Goal: Task Accomplishment & Management: Use online tool/utility

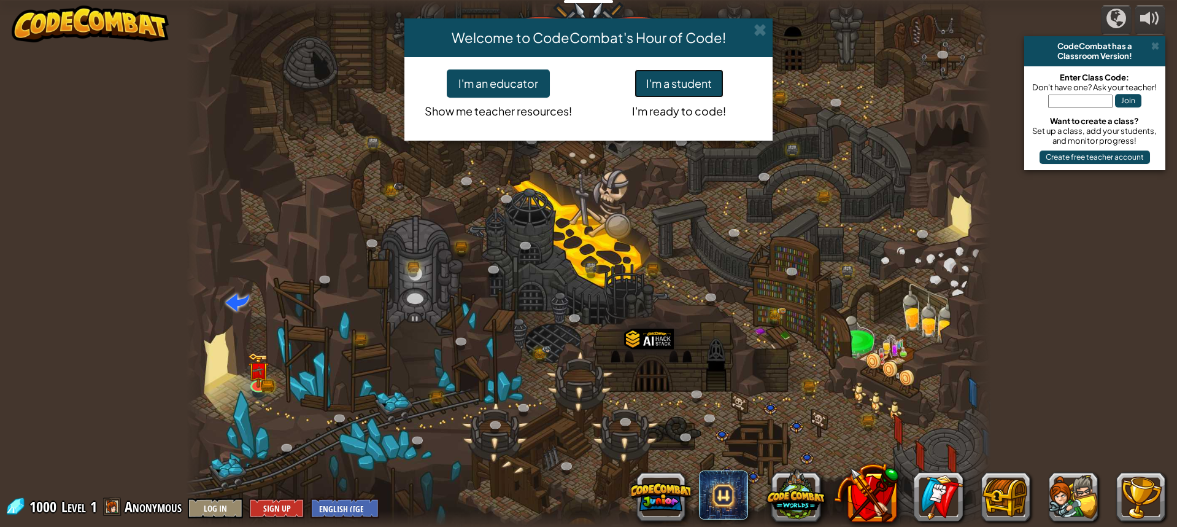
click at [678, 80] on button "I'm a student" at bounding box center [679, 83] width 89 height 28
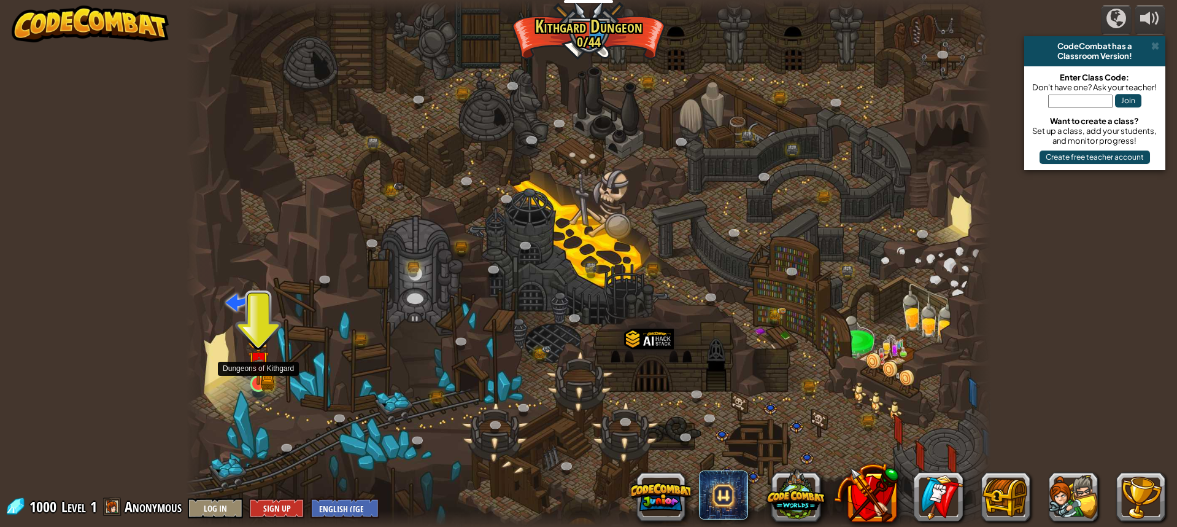
click at [259, 363] on img at bounding box center [258, 362] width 12 height 12
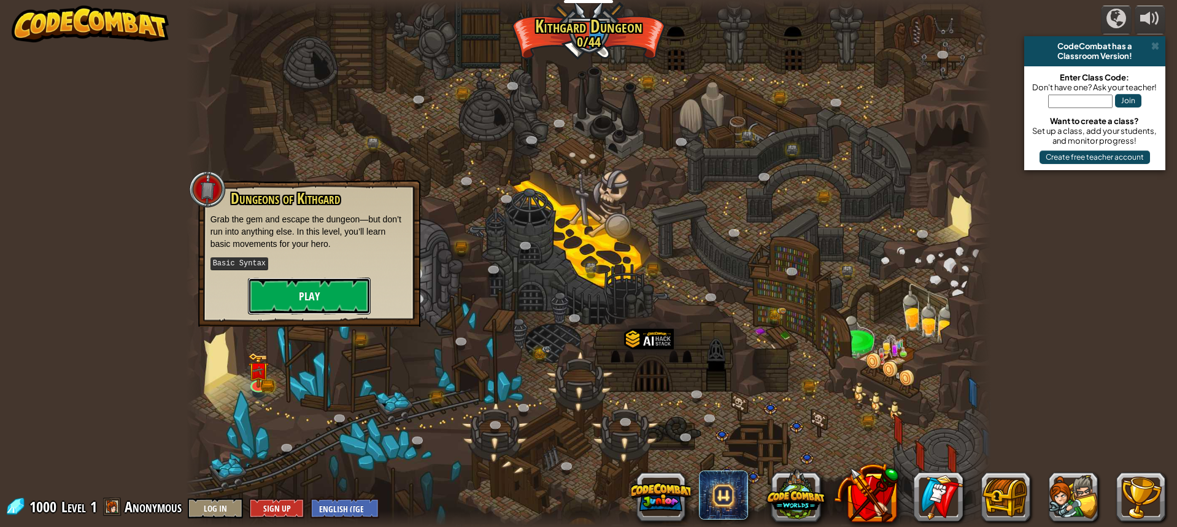
click at [336, 284] on button "Play" at bounding box center [309, 295] width 123 height 37
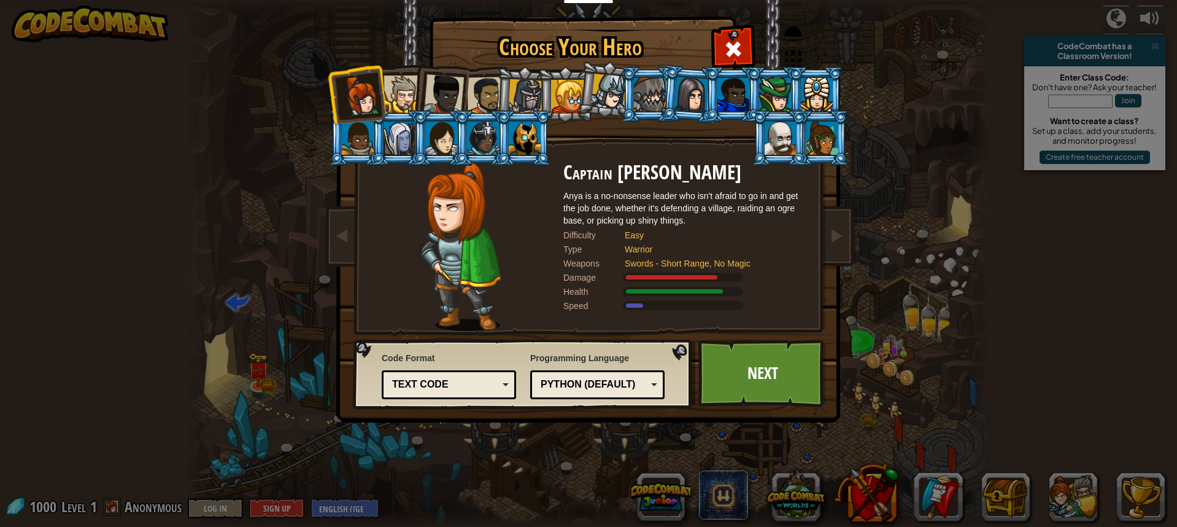
click at [408, 97] on div at bounding box center [402, 93] width 37 height 37
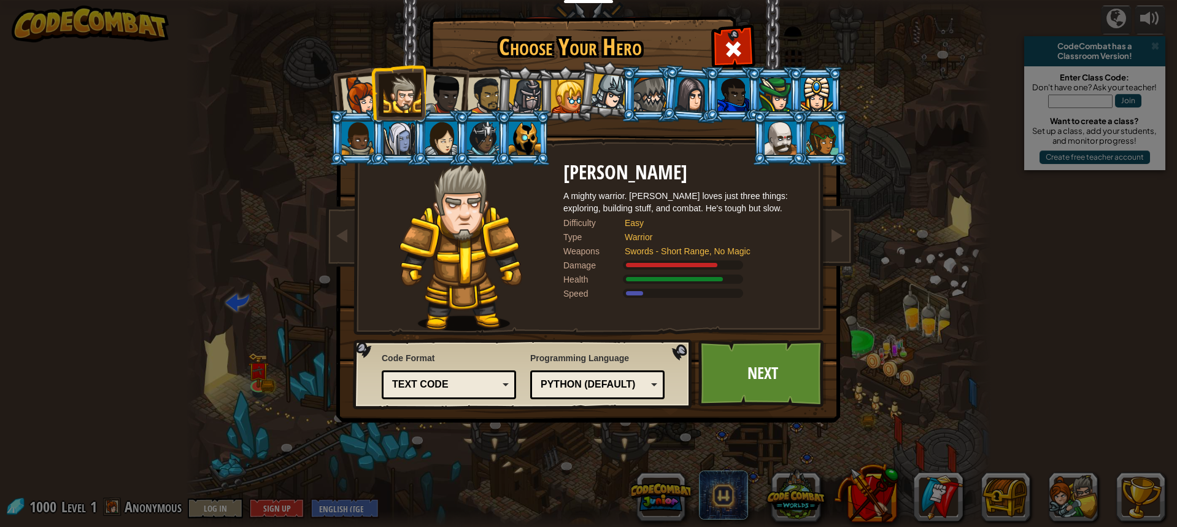
click at [447, 100] on div at bounding box center [443, 94] width 41 height 41
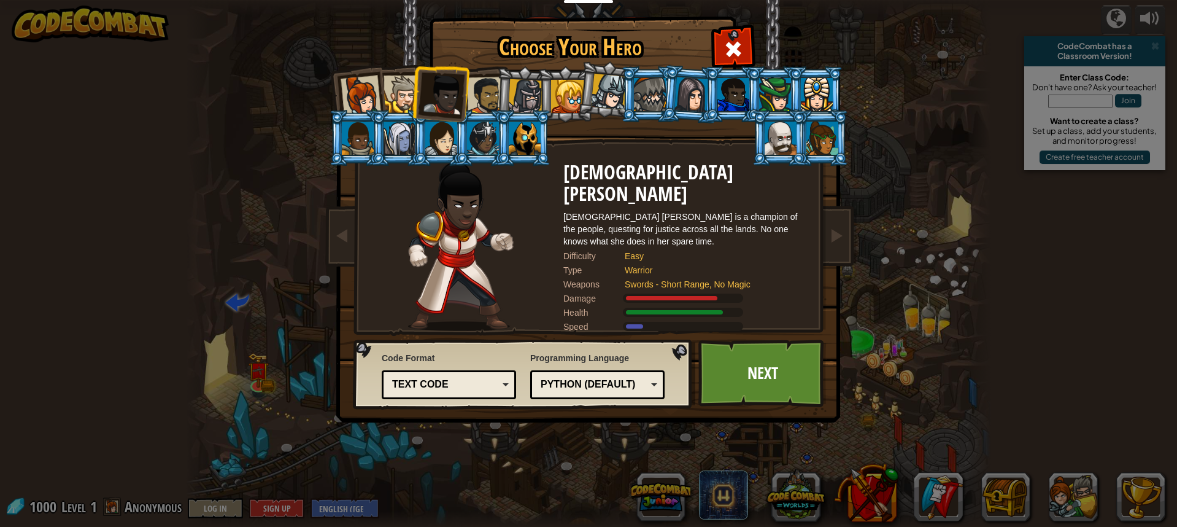
click at [493, 101] on div at bounding box center [486, 96] width 38 height 38
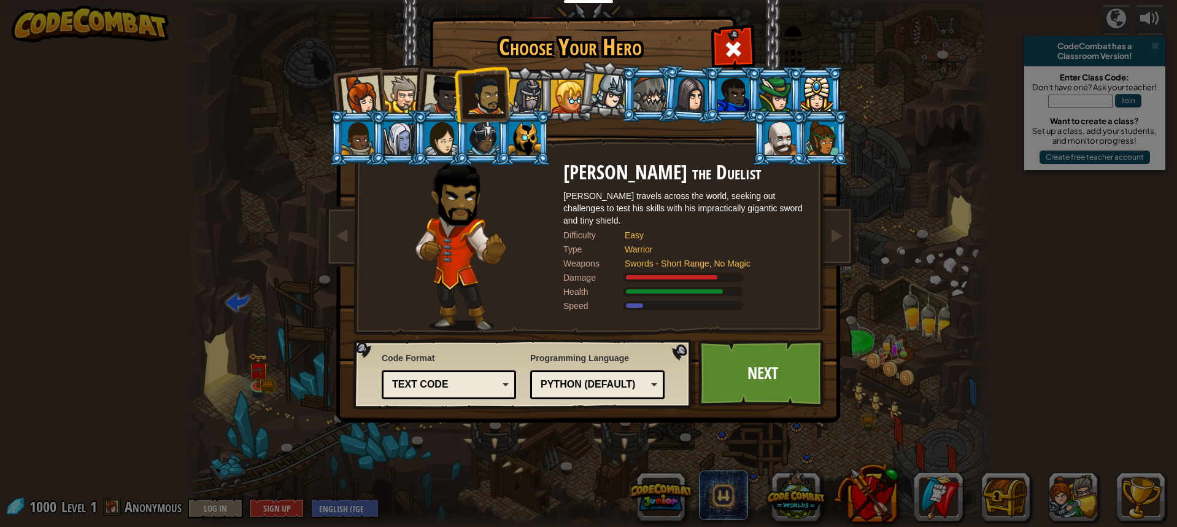
click at [536, 96] on div at bounding box center [525, 96] width 35 height 35
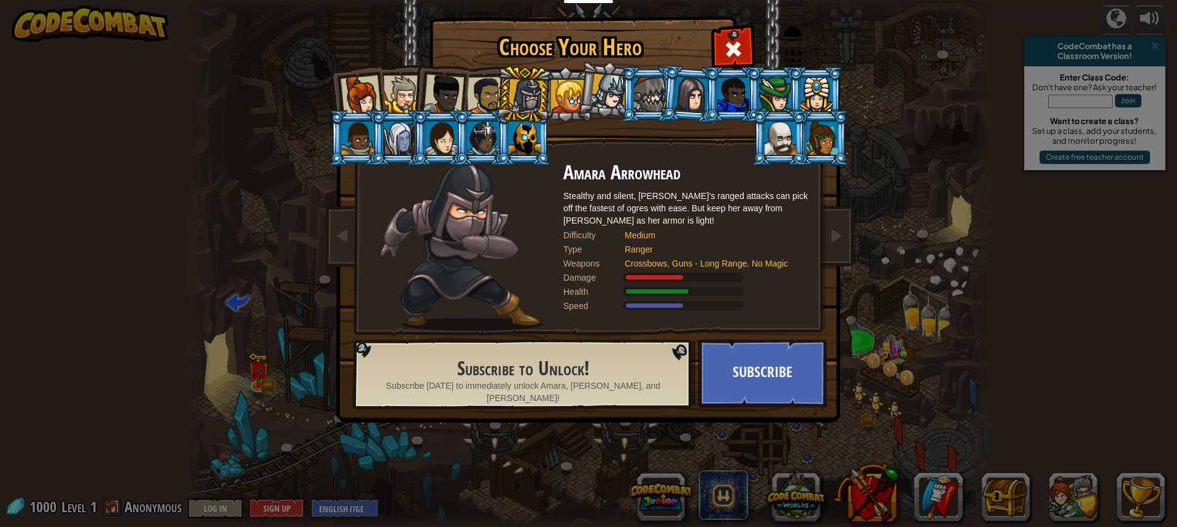
click at [559, 95] on div at bounding box center [567, 96] width 33 height 33
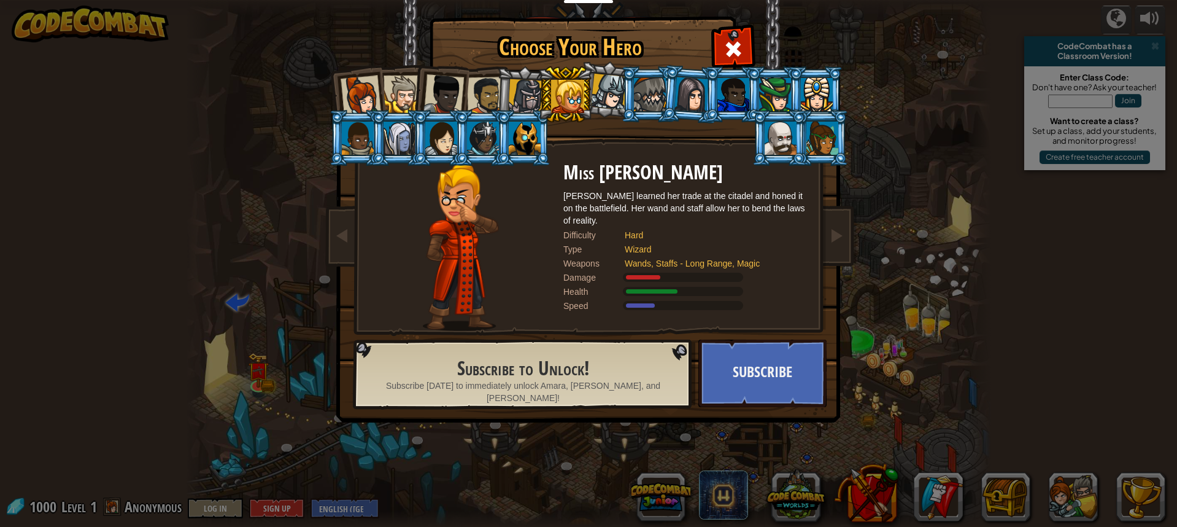
click at [626, 97] on li at bounding box center [648, 94] width 55 height 56
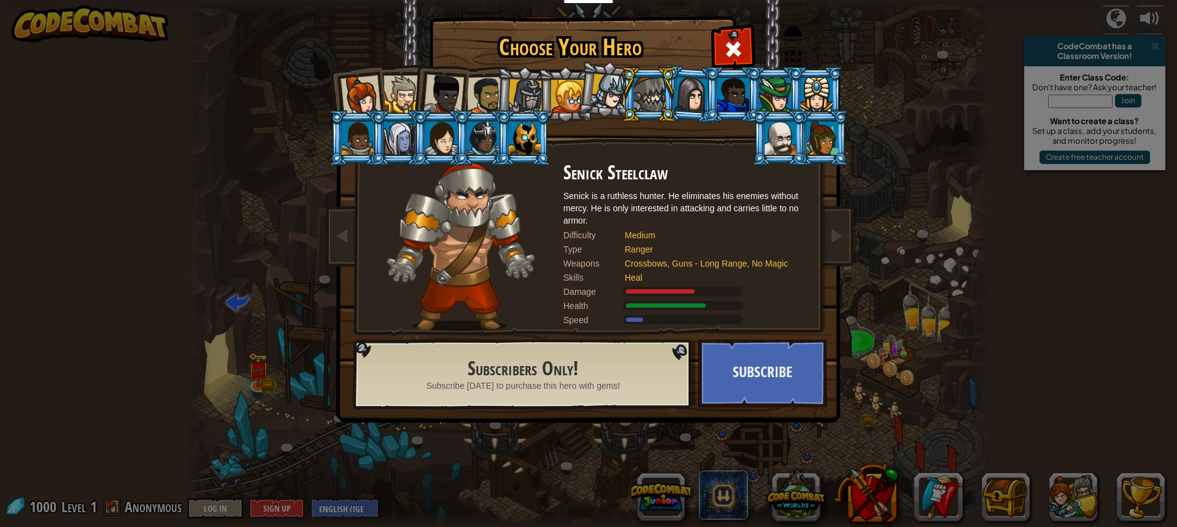
click at [694, 97] on div at bounding box center [691, 94] width 34 height 35
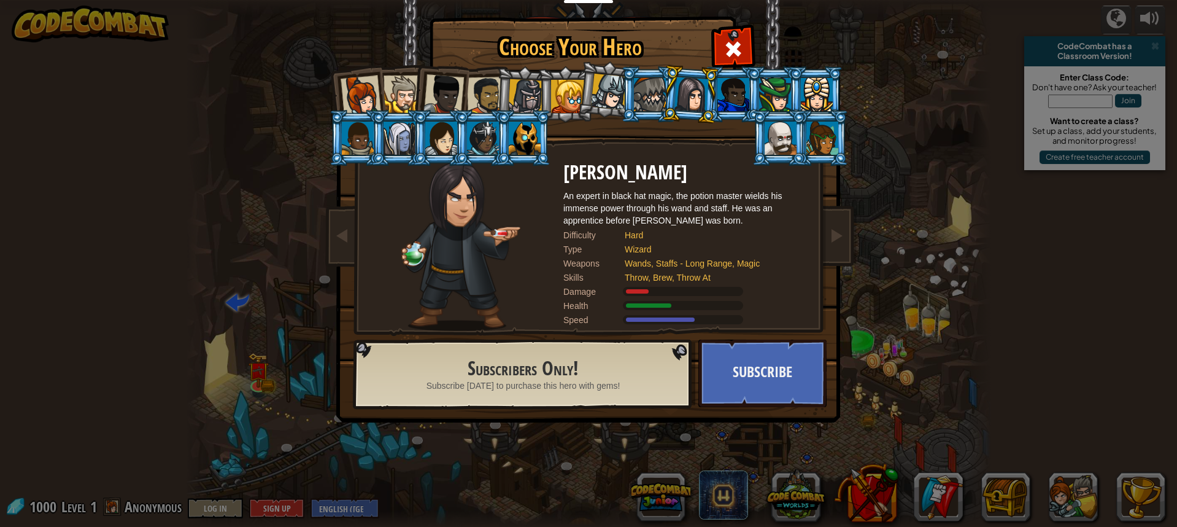
click at [442, 91] on div at bounding box center [443, 94] width 41 height 41
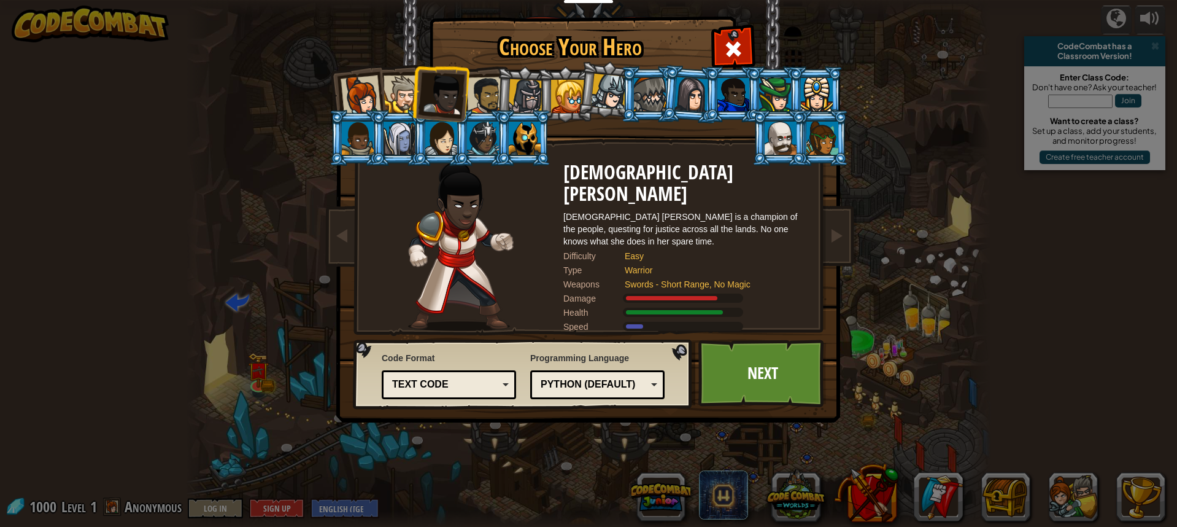
click at [406, 87] on div at bounding box center [402, 93] width 37 height 37
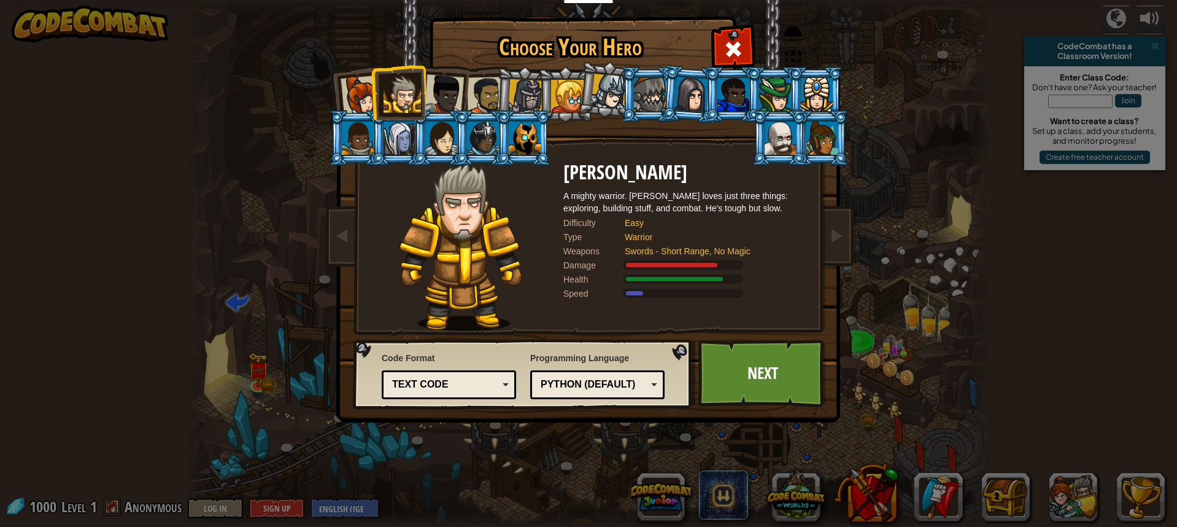
click at [357, 84] on div at bounding box center [361, 95] width 41 height 41
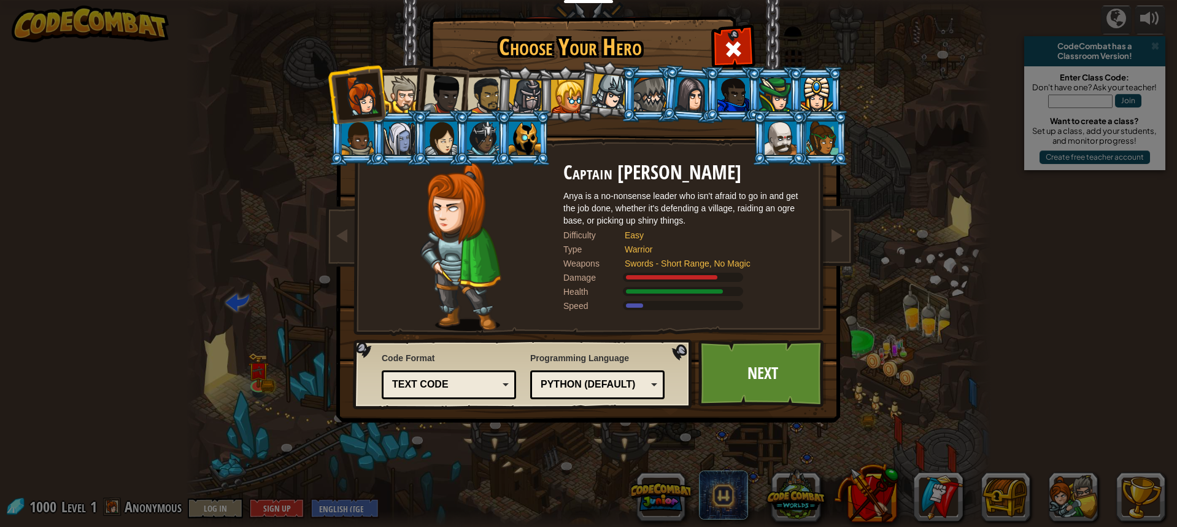
click at [473, 125] on div at bounding box center [483, 138] width 32 height 33
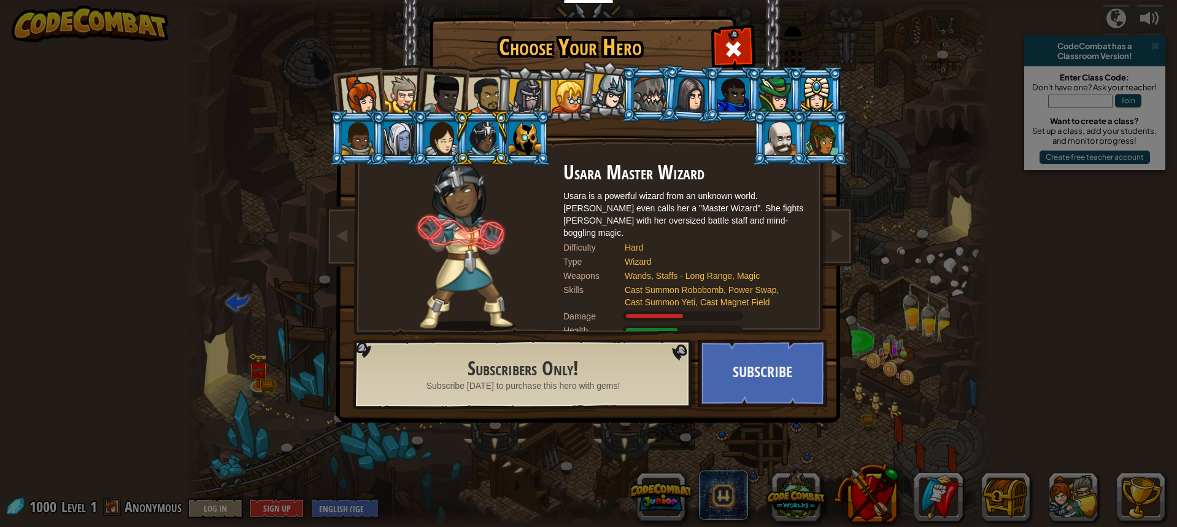
click at [485, 84] on div at bounding box center [486, 96] width 38 height 38
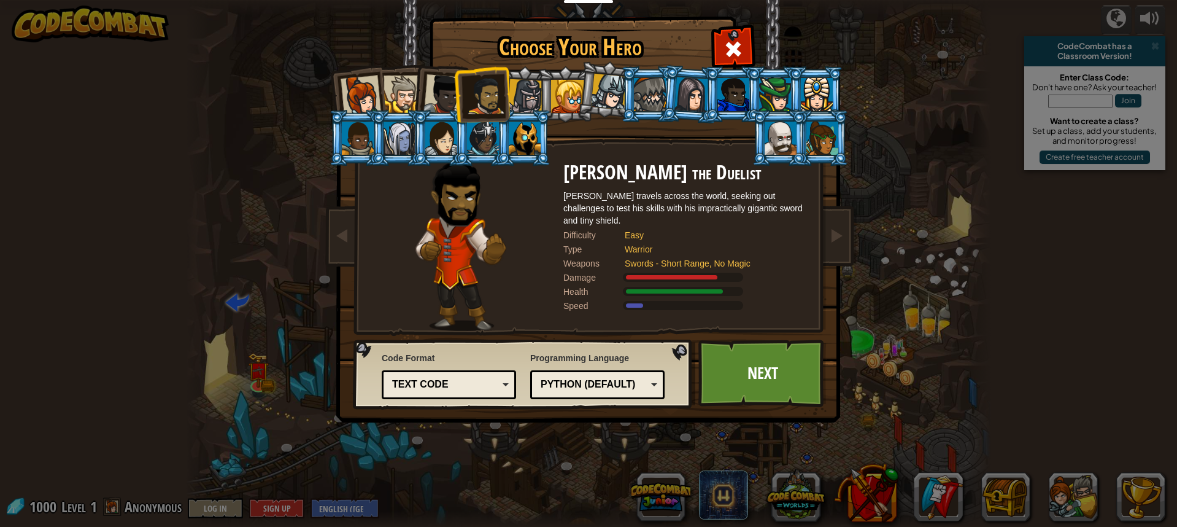
click at [447, 84] on div at bounding box center [443, 94] width 41 height 41
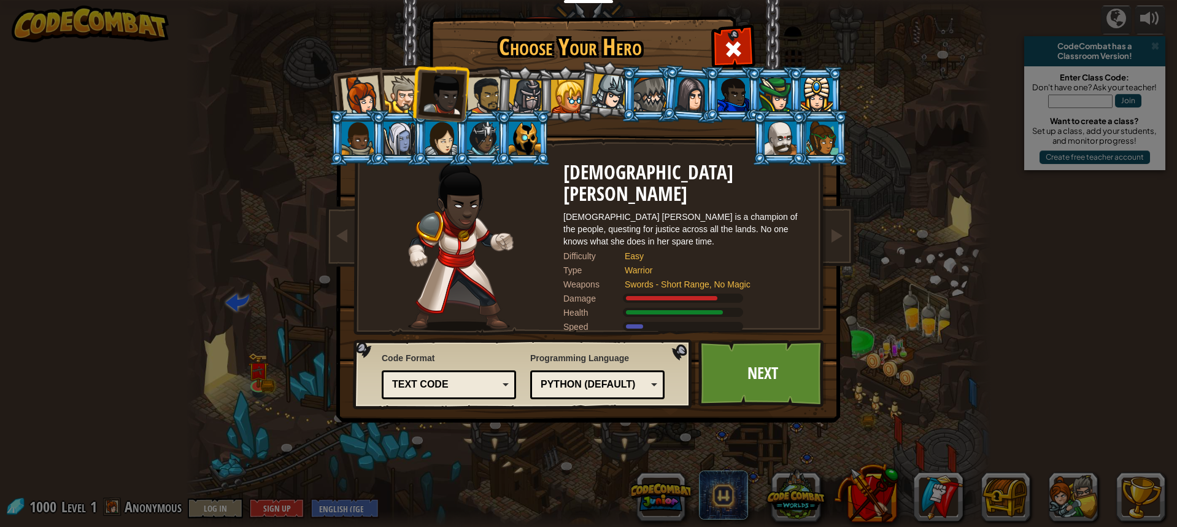
click at [396, 87] on div at bounding box center [402, 93] width 37 height 37
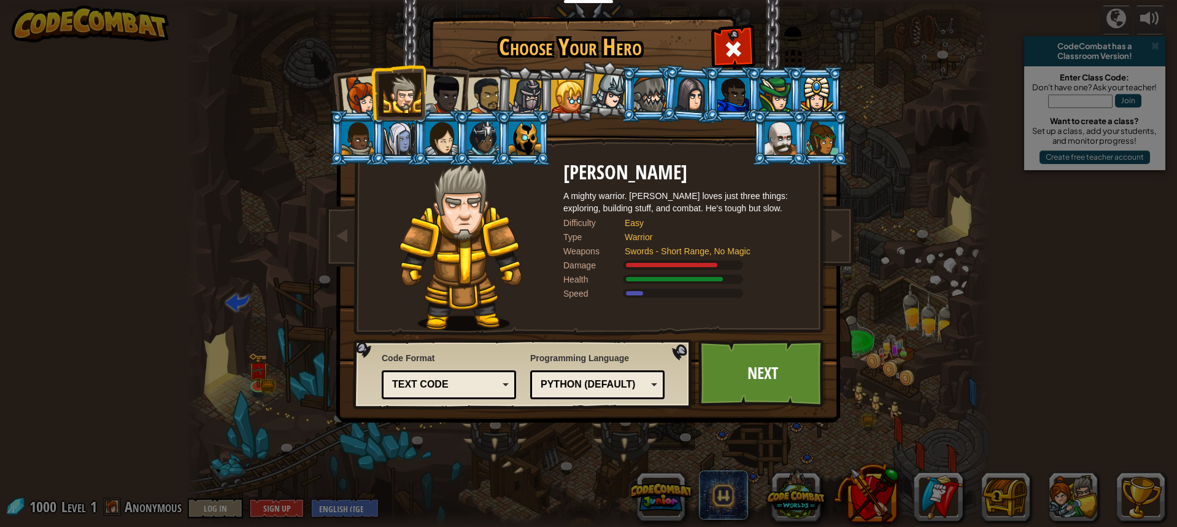
click at [363, 92] on div at bounding box center [361, 95] width 41 height 41
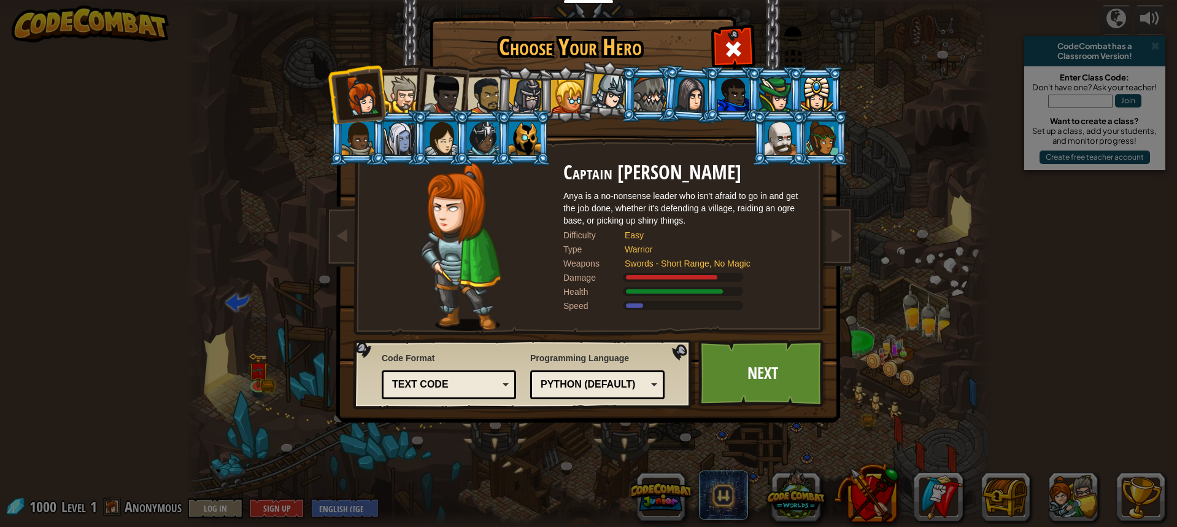
click at [580, 379] on div "Python (Default)" at bounding box center [594, 384] width 106 height 14
click at [735, 370] on link "Next" at bounding box center [762, 373] width 128 height 68
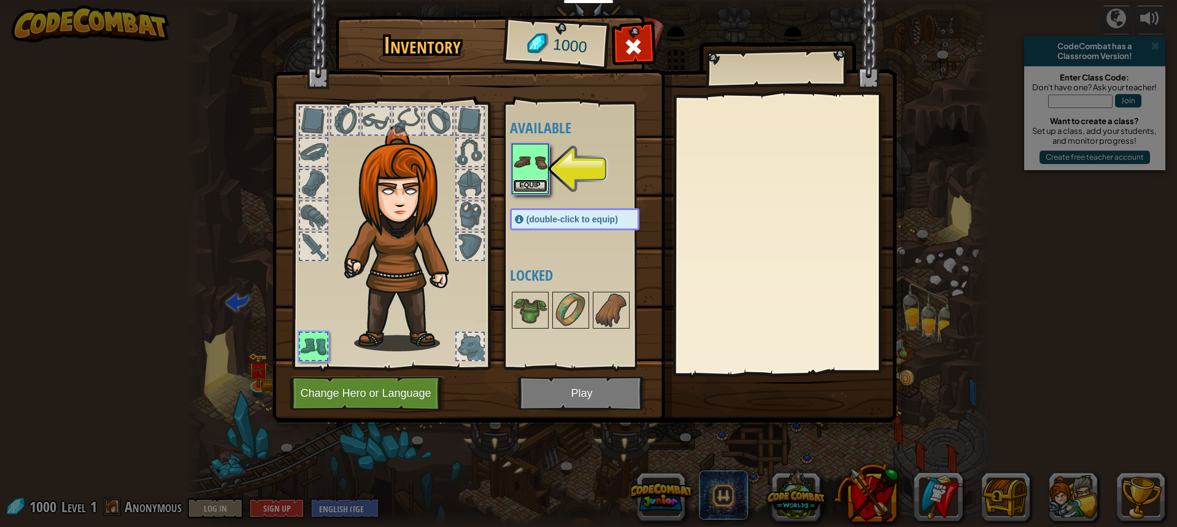
click at [546, 187] on button "Equip" at bounding box center [530, 185] width 34 height 13
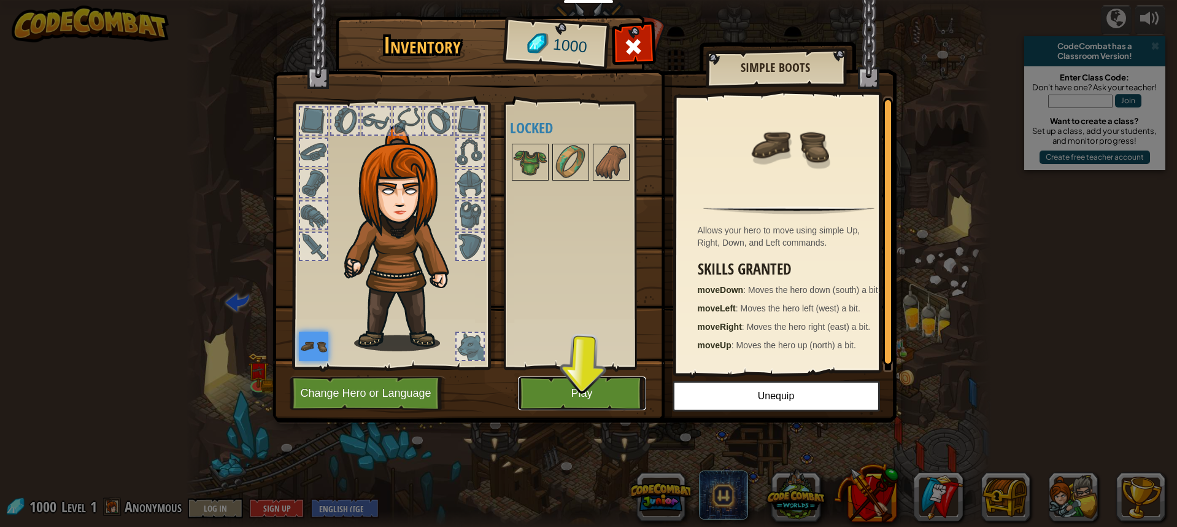
click at [597, 392] on button "Play" at bounding box center [582, 393] width 128 height 34
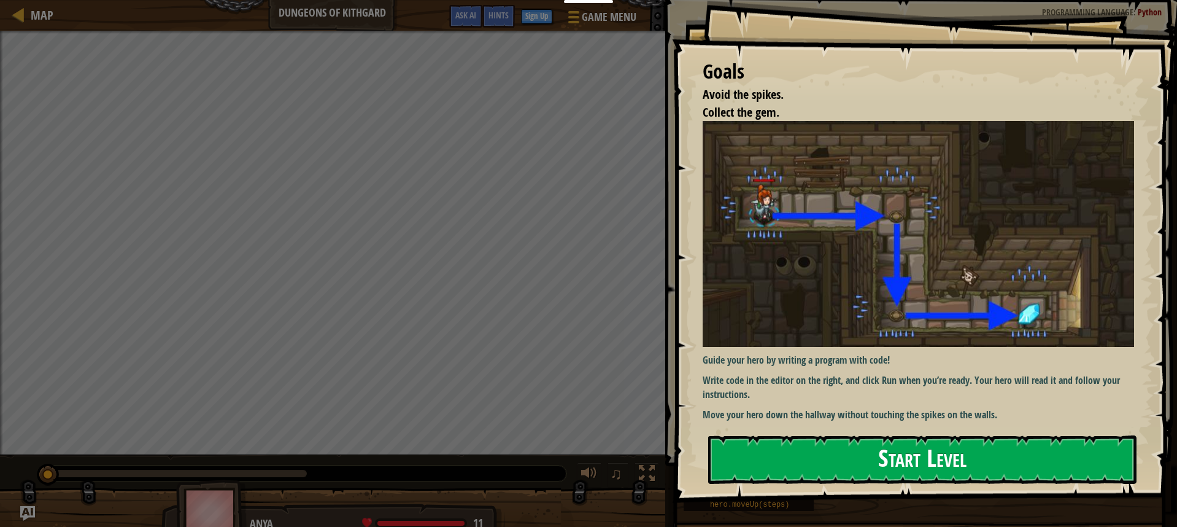
click at [1030, 459] on button "Start Level" at bounding box center [922, 459] width 428 height 48
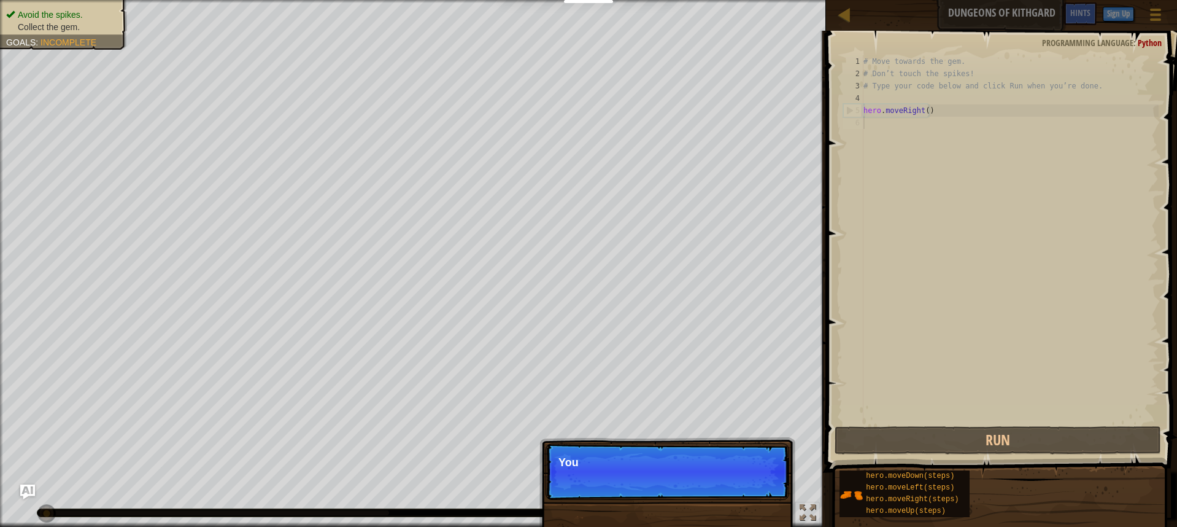
click at [754, 471] on p "Skip (esc) Continue You" at bounding box center [668, 471] width 244 height 56
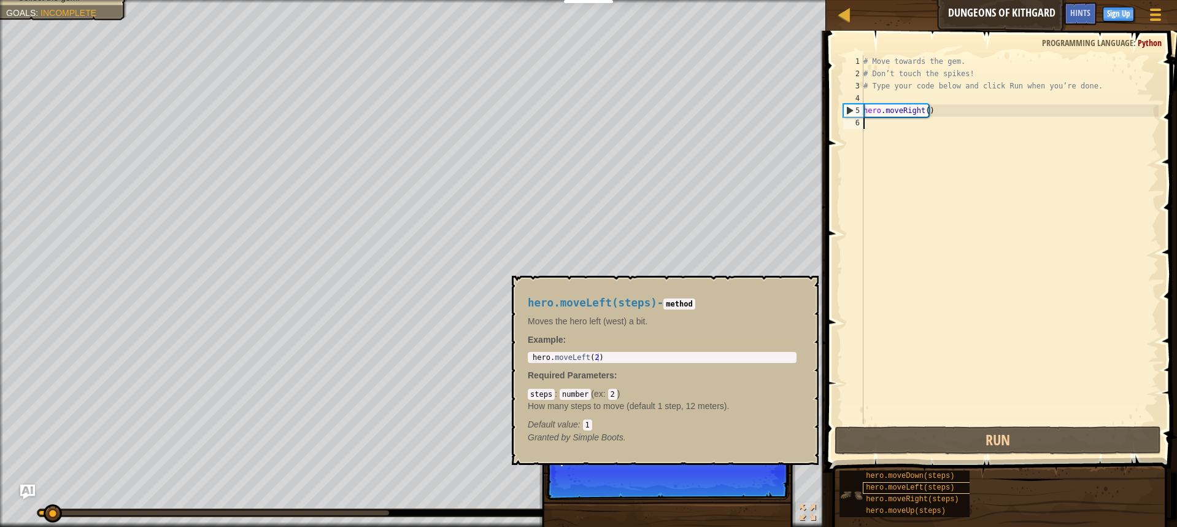
scroll to position [6, 0]
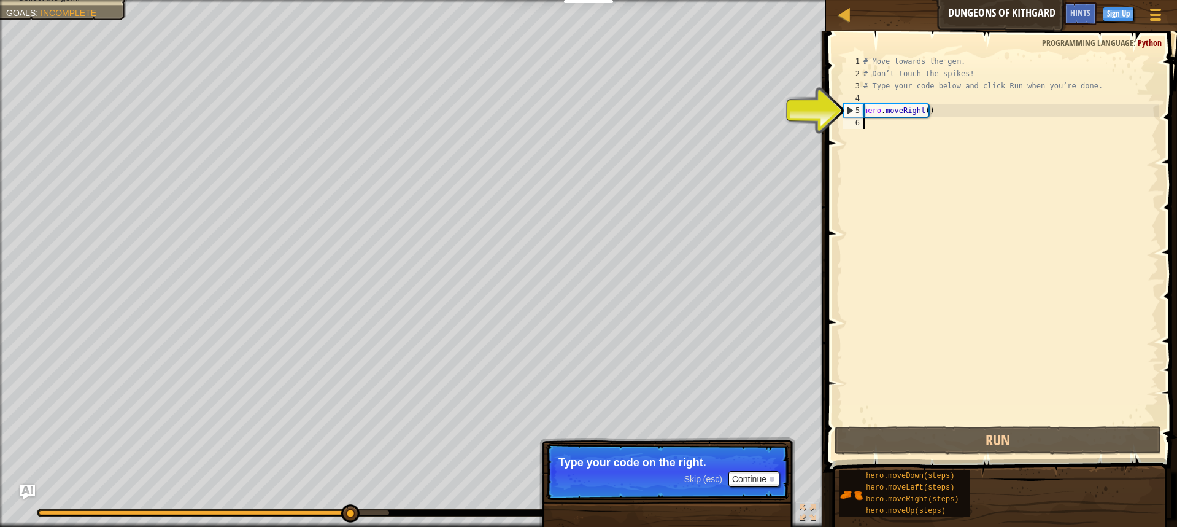
click at [913, 110] on div "# Move towards the gem. # Don’t touch the spikes! # Type your code below and cl…" at bounding box center [1010, 251] width 298 height 393
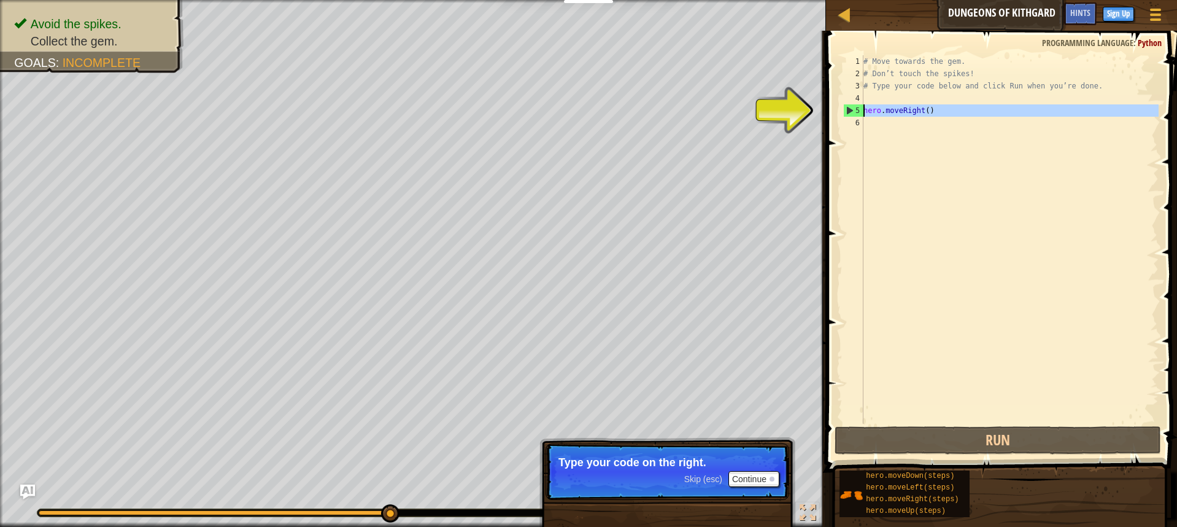
click at [852, 111] on div "5" at bounding box center [854, 110] width 20 height 12
click at [853, 107] on div "5" at bounding box center [854, 110] width 20 height 12
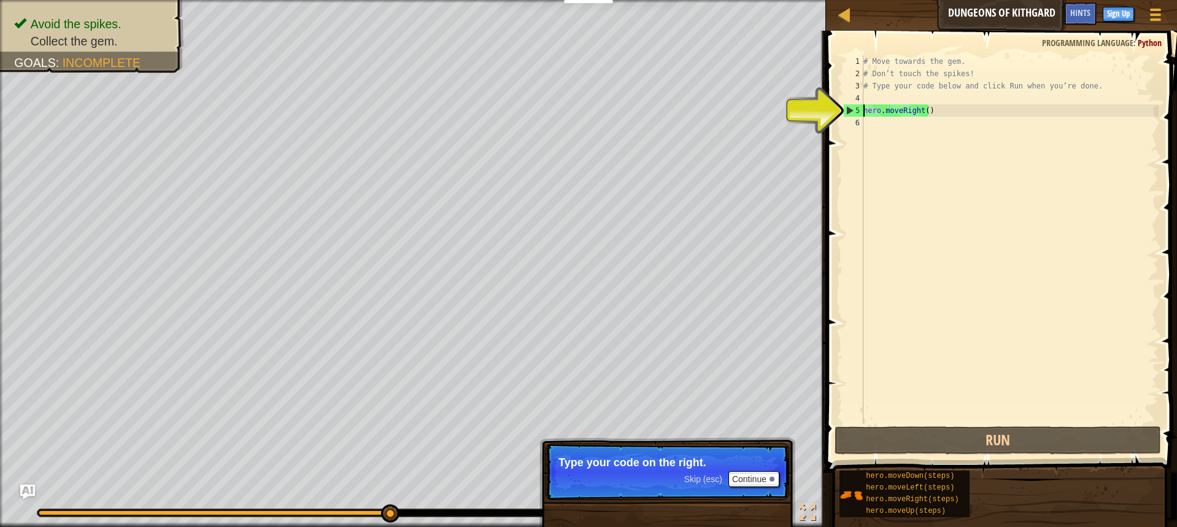
click at [922, 109] on div "# Move towards the gem. # Don’t touch the spikes! # Type your code below and cl…" at bounding box center [1010, 251] width 298 height 393
click at [925, 109] on div "# Move towards the gem. # Don’t touch the spikes! # Type your code below and cl…" at bounding box center [1010, 251] width 298 height 393
type textarea "hero.moveRight(1)"
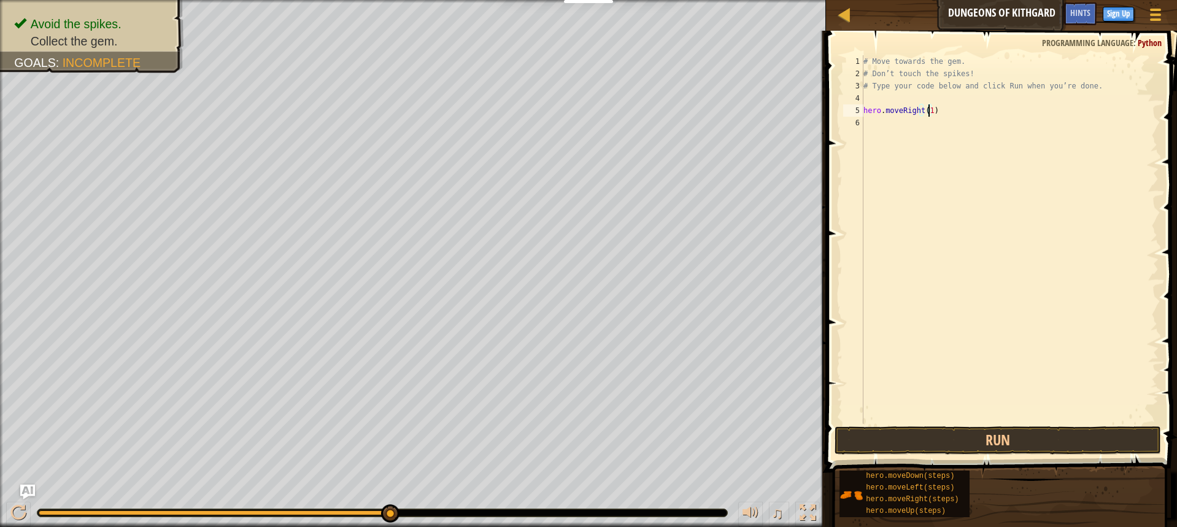
click at [881, 147] on div "# Move towards the gem. # Don’t touch the spikes! # Type your code below and cl…" at bounding box center [1010, 251] width 298 height 393
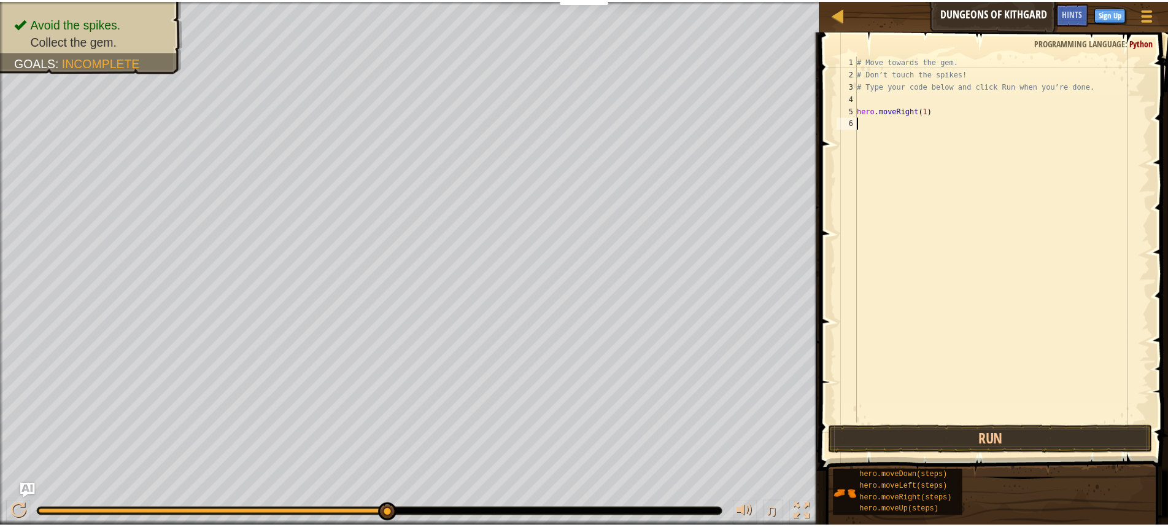
scroll to position [6, 0]
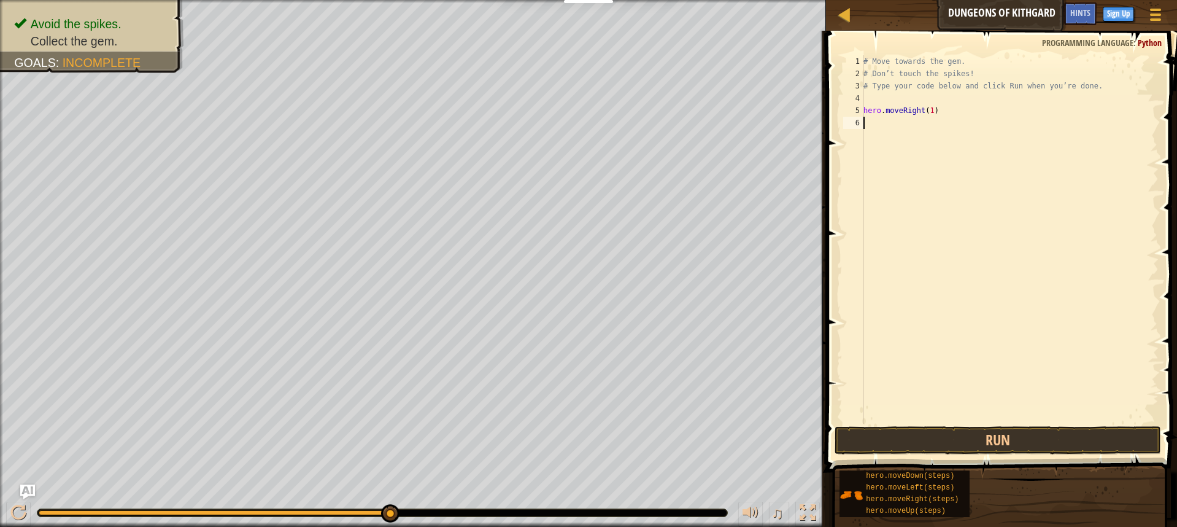
type textarea "h"
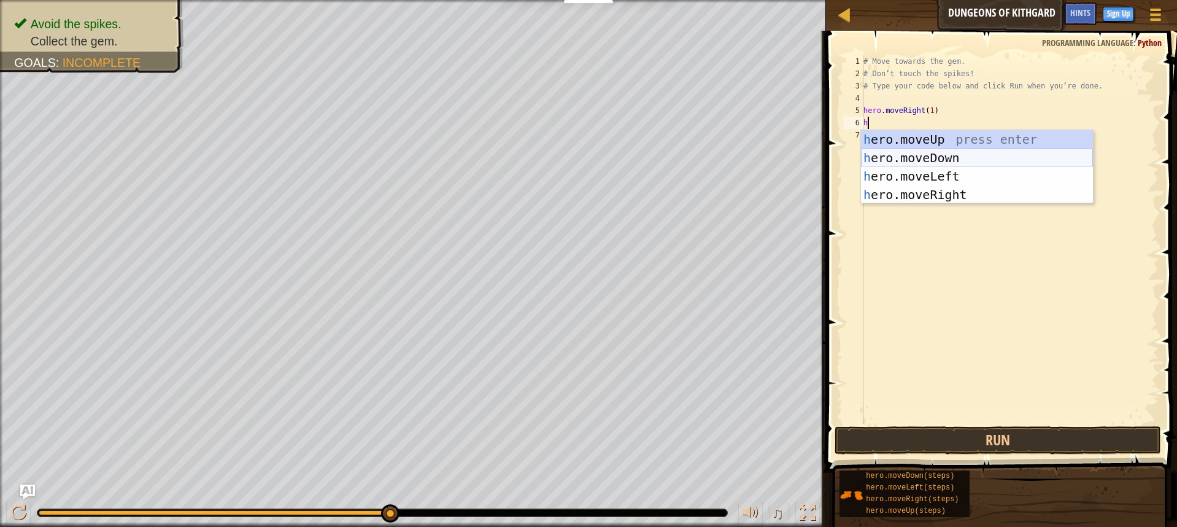
click at [916, 164] on div "h ero.moveUp press enter h ero.moveDown press enter h ero.moveLeft press enter …" at bounding box center [977, 185] width 232 height 110
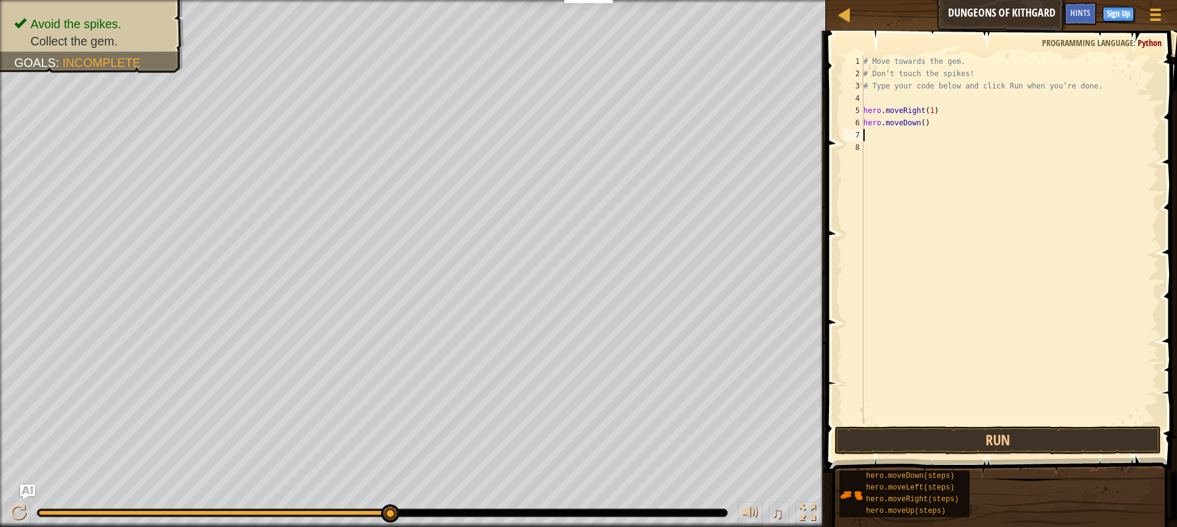
click at [917, 124] on div "# Move towards the gem. # Don’t touch the spikes! # Type your code below and cl…" at bounding box center [1010, 251] width 298 height 393
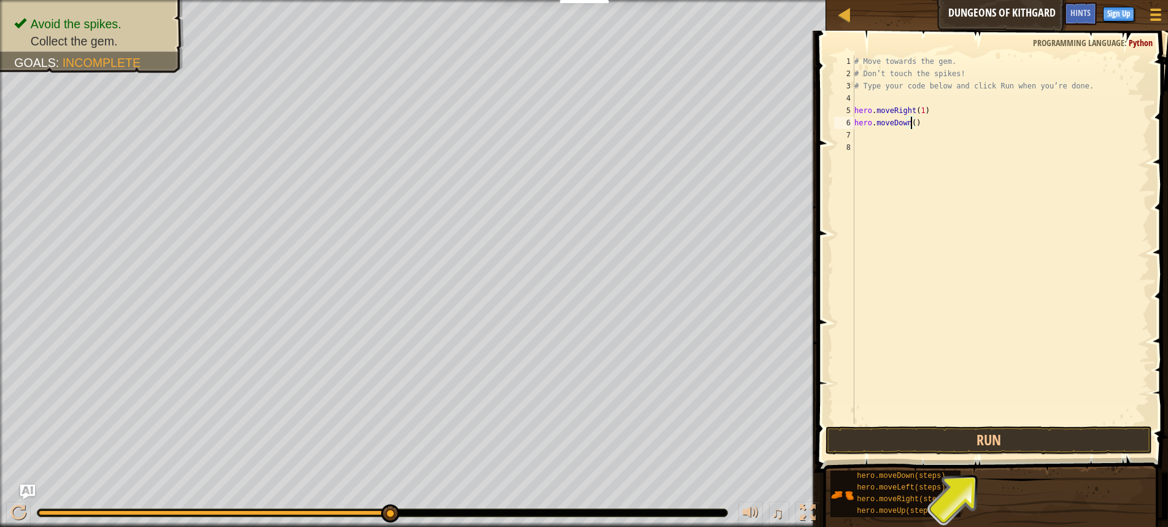
click at [913, 125] on div "# Move towards the gem. # Don’t touch the spikes! # Type your code below and cl…" at bounding box center [1001, 251] width 298 height 393
click at [920, 110] on div "# Move towards the gem. # Don’t touch the spikes! # Type your code below and cl…" at bounding box center [1001, 251] width 298 height 393
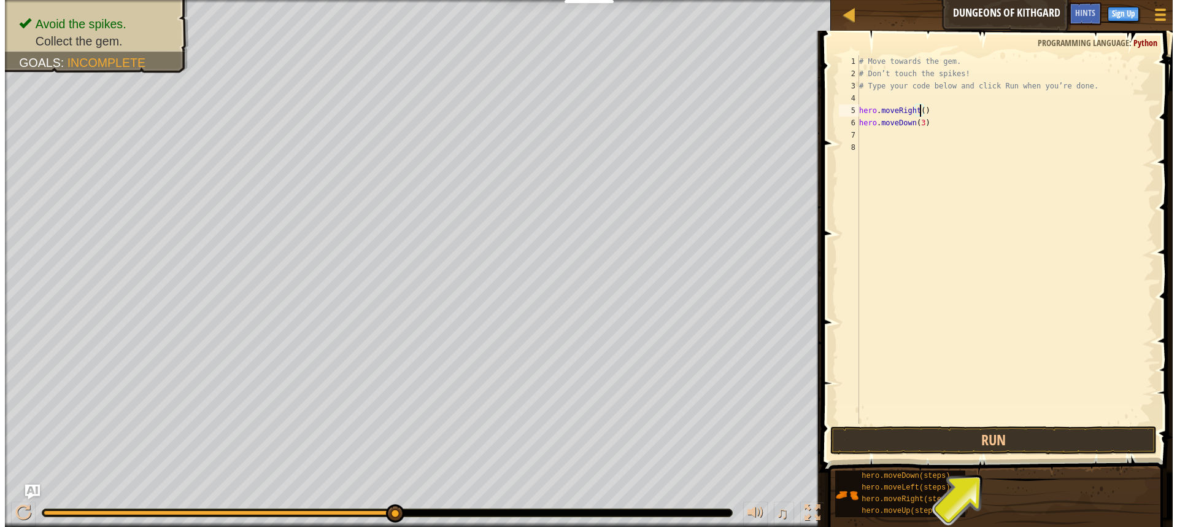
scroll to position [6, 5]
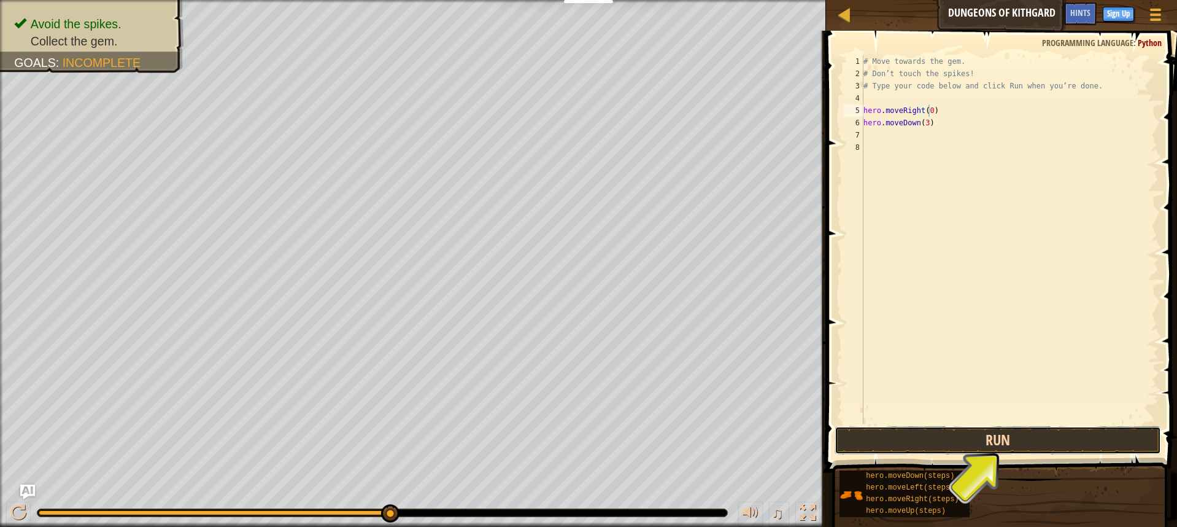
click at [1027, 439] on button "Run" at bounding box center [998, 440] width 326 height 28
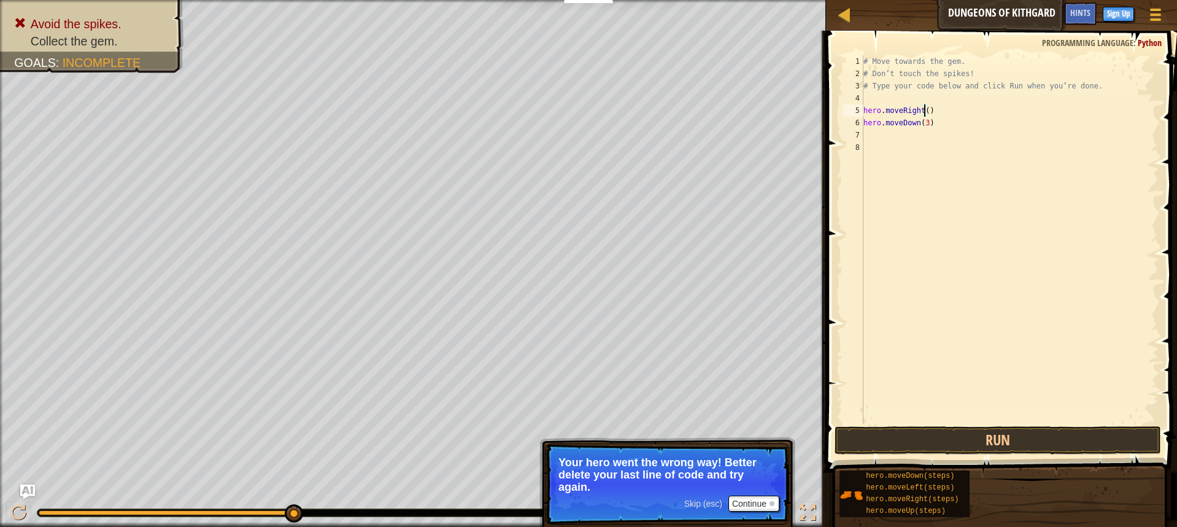
type textarea "hero.moveRight(5)"
click at [856, 132] on div "7" at bounding box center [853, 135] width 20 height 12
click at [857, 134] on div "7" at bounding box center [853, 135] width 20 height 12
click at [886, 431] on button "Run" at bounding box center [998, 440] width 326 height 28
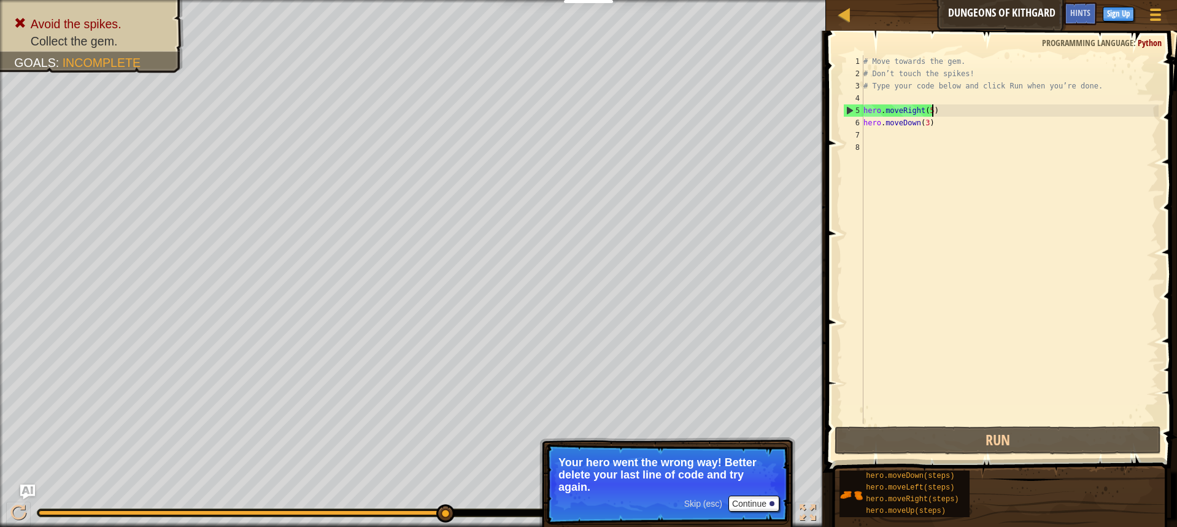
click at [931, 107] on div "# Move towards the gem. # Don’t touch the spikes! # Type your code below and cl…" at bounding box center [1010, 251] width 298 height 393
click at [927, 112] on div "# Move towards the gem. # Don’t touch the spikes! # Type your code below and cl…" at bounding box center [1010, 251] width 298 height 393
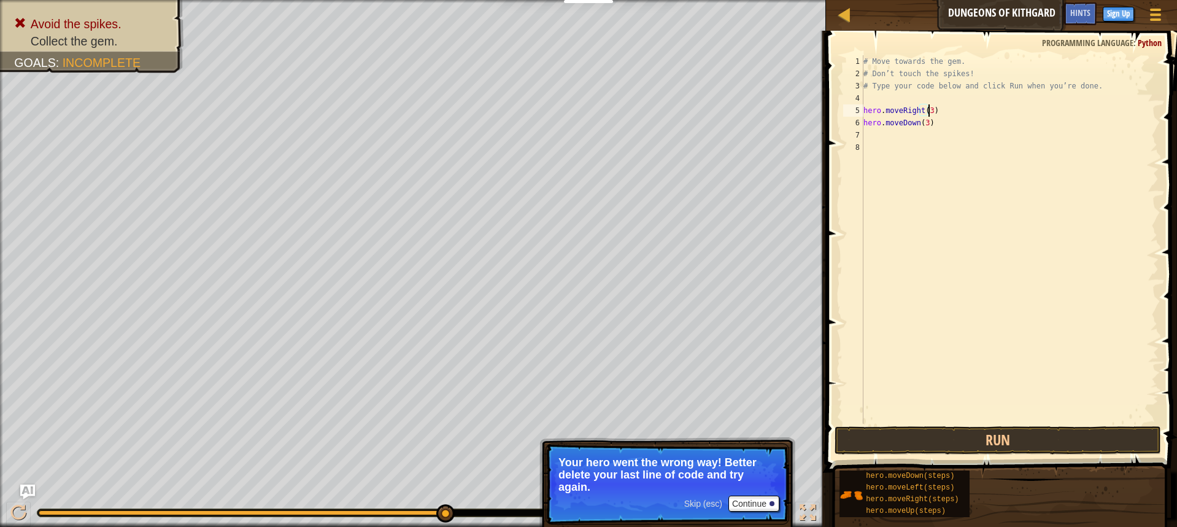
scroll to position [6, 5]
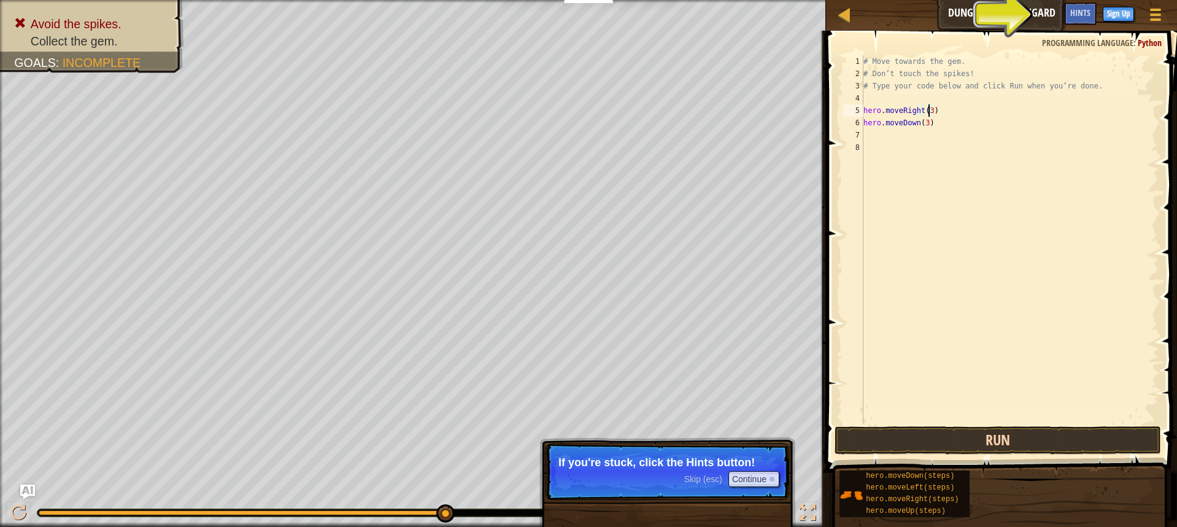
type textarea "hero.moveRight(3)"
click at [910, 427] on button "Run" at bounding box center [998, 440] width 326 height 28
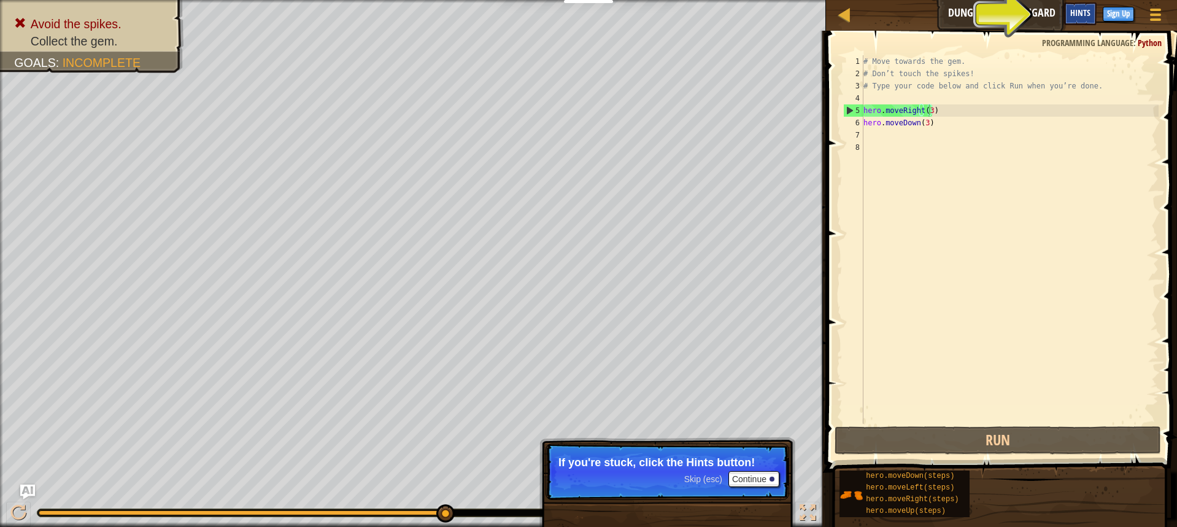
click at [1071, 17] on span "Hints" at bounding box center [1080, 13] width 20 height 12
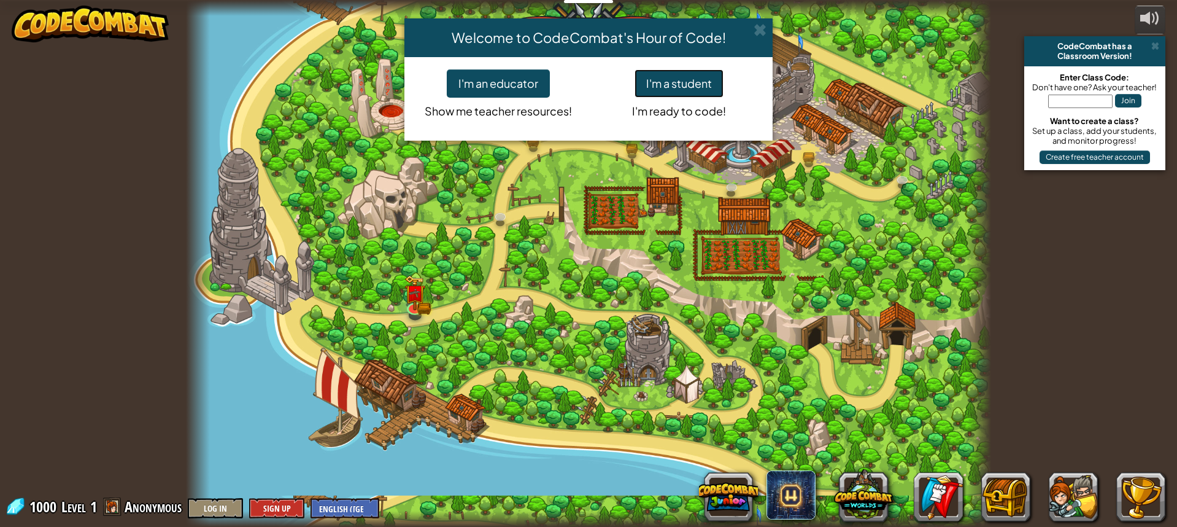
click at [711, 70] on button "I'm a student" at bounding box center [679, 83] width 89 height 28
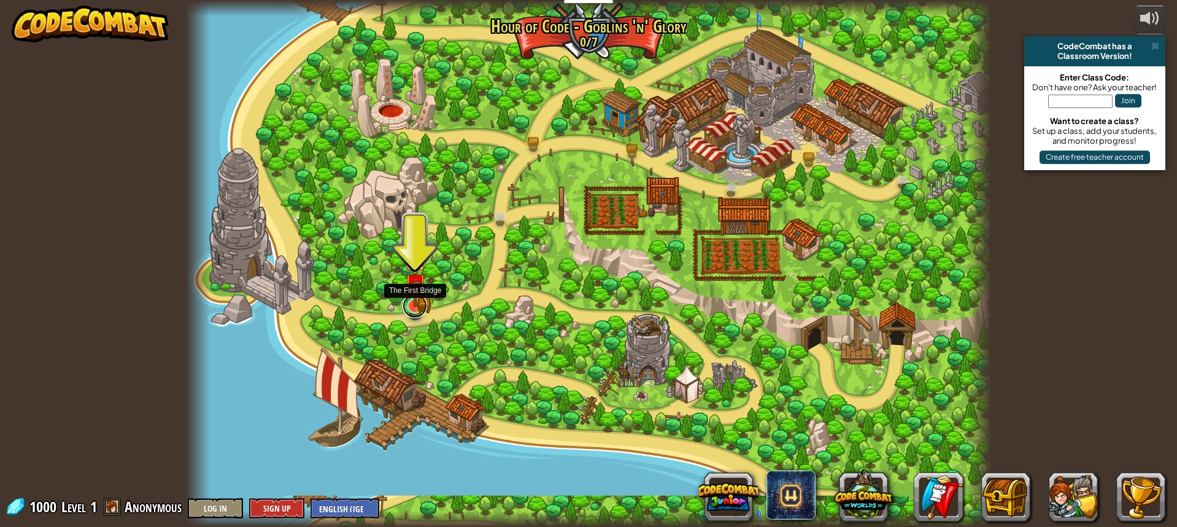
click at [417, 307] on link at bounding box center [415, 305] width 25 height 25
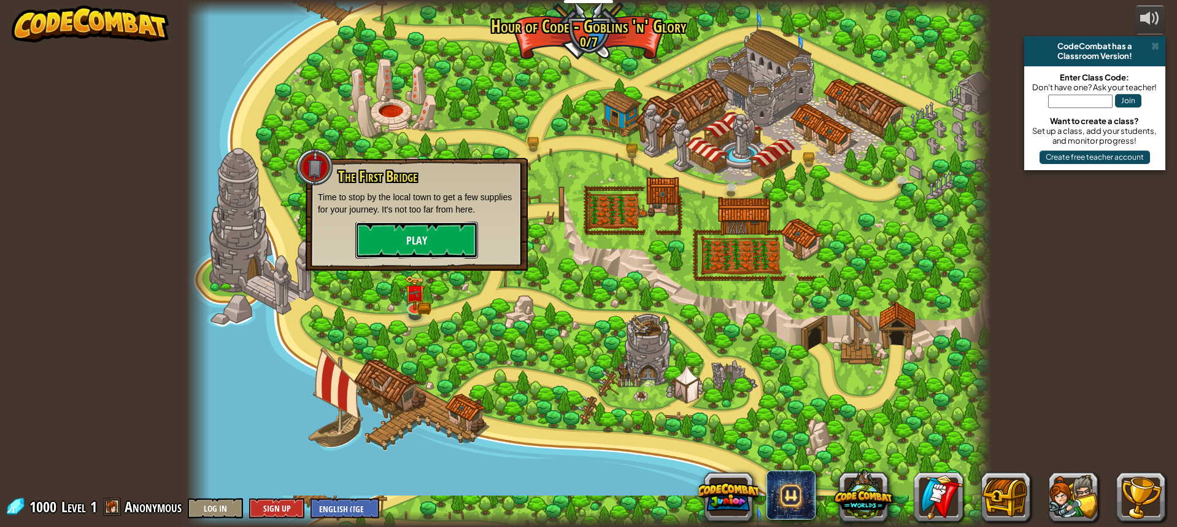
click at [439, 233] on button "Play" at bounding box center [416, 240] width 123 height 37
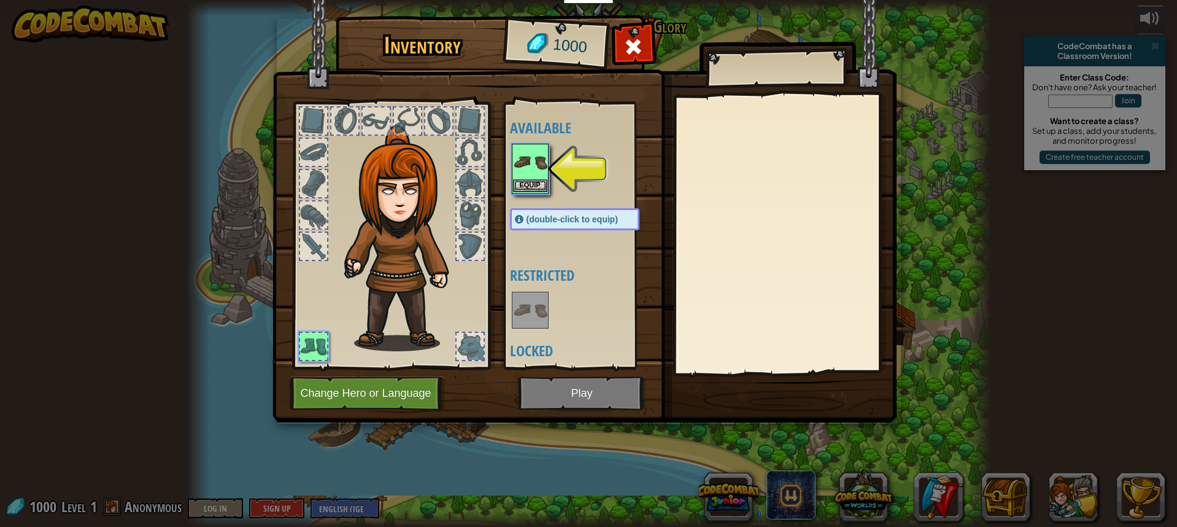
click at [531, 178] on img at bounding box center [530, 162] width 34 height 34
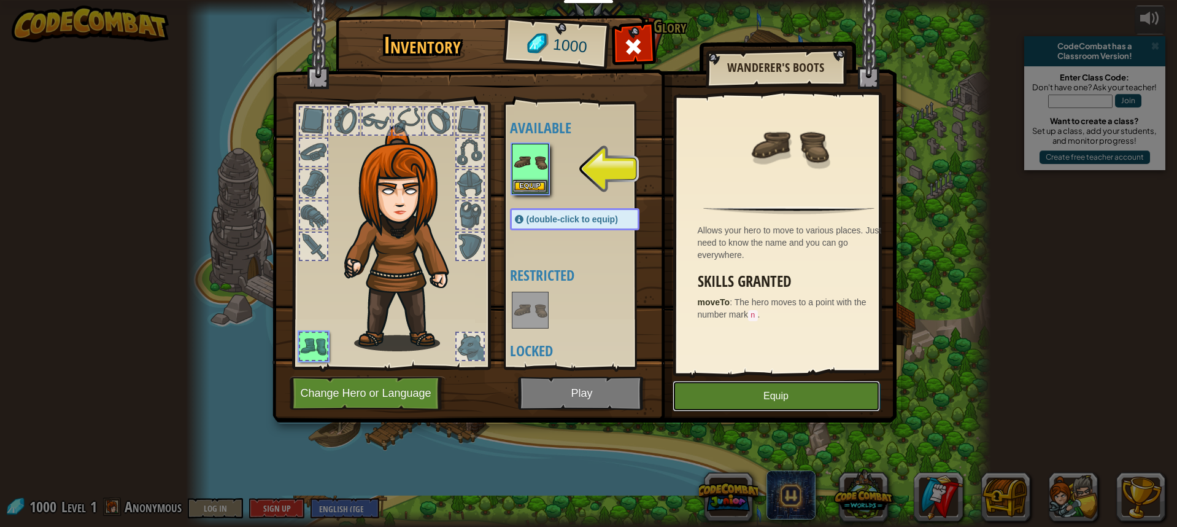
click at [727, 385] on button "Equip" at bounding box center [776, 396] width 207 height 31
